Goal: Task Accomplishment & Management: Manage account settings

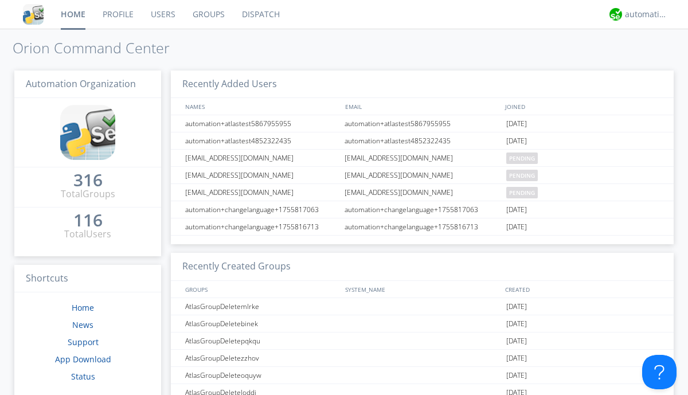
click at [208, 14] on link "Groups" at bounding box center [208, 14] width 49 height 29
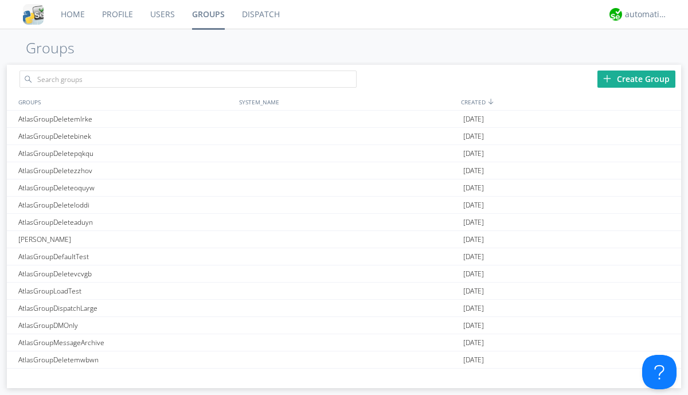
click at [637, 79] on div "Create Group" at bounding box center [637, 79] width 78 height 17
click at [208, 14] on link "Groups" at bounding box center [209, 14] width 50 height 29
type input "AtlasGroupDeletebysue"
click at [162, 14] on link "Users" at bounding box center [163, 14] width 42 height 29
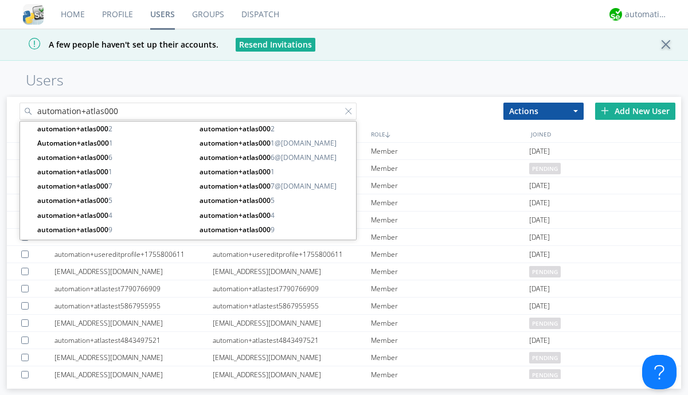
type input "automation+atlas000"
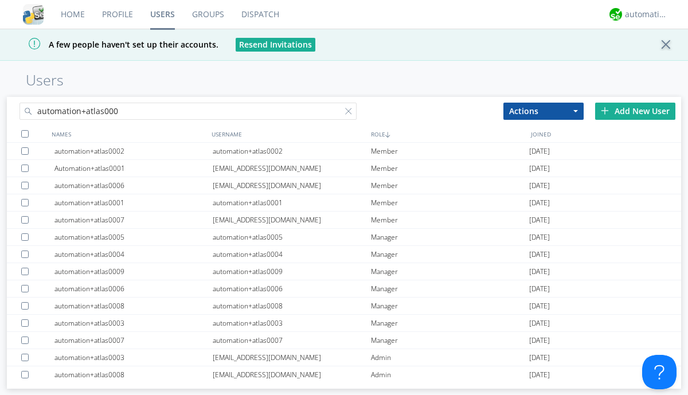
click at [25, 134] on div at bounding box center [24, 133] width 7 height 7
click at [544, 111] on button "Actions" at bounding box center [544, 111] width 80 height 17
click at [0, 0] on link "Add to Group" at bounding box center [0, 0] width 0 height 0
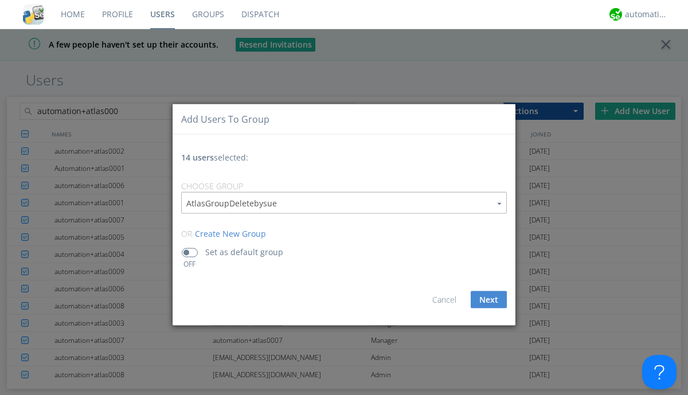
click at [489, 299] on button "Next" at bounding box center [489, 299] width 36 height 17
click at [208, 14] on link "Groups" at bounding box center [208, 14] width 49 height 29
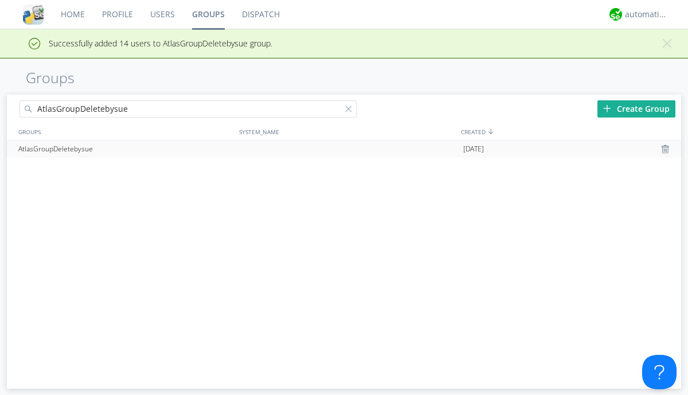
type input "AtlasGroupDeletebysue"
click at [667, 149] on div at bounding box center [667, 149] width 11 height 9
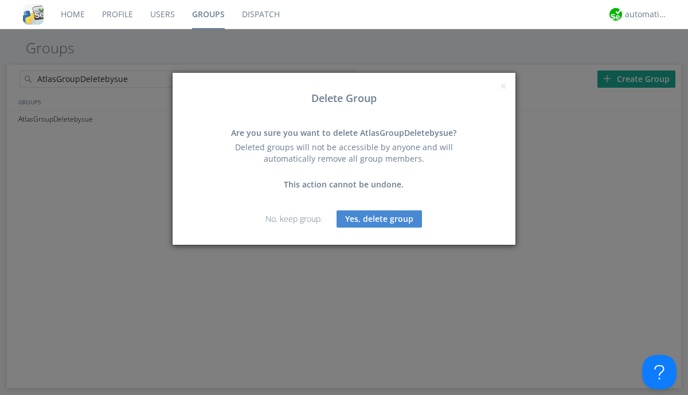
click at [380, 219] on button "Yes, delete group" at bounding box center [379, 219] width 85 height 17
